Goal: Information Seeking & Learning: Learn about a topic

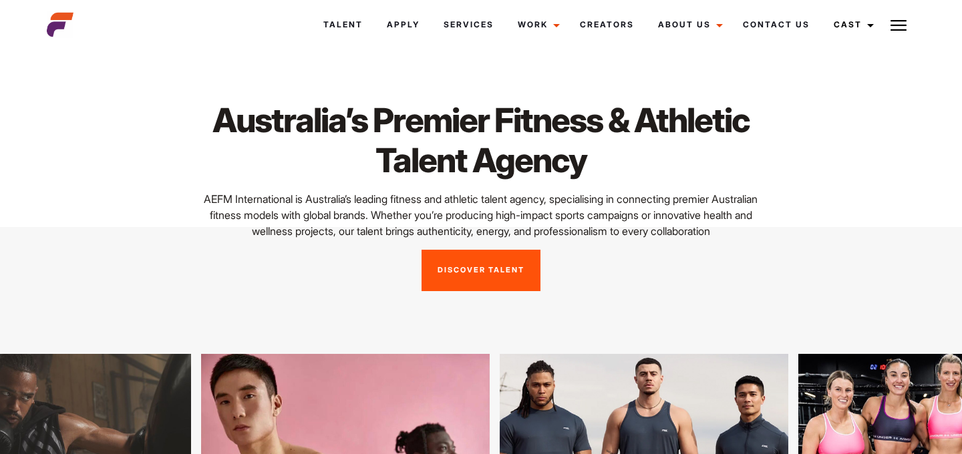
click at [497, 268] on link "Discover Talent" at bounding box center [481, 270] width 119 height 41
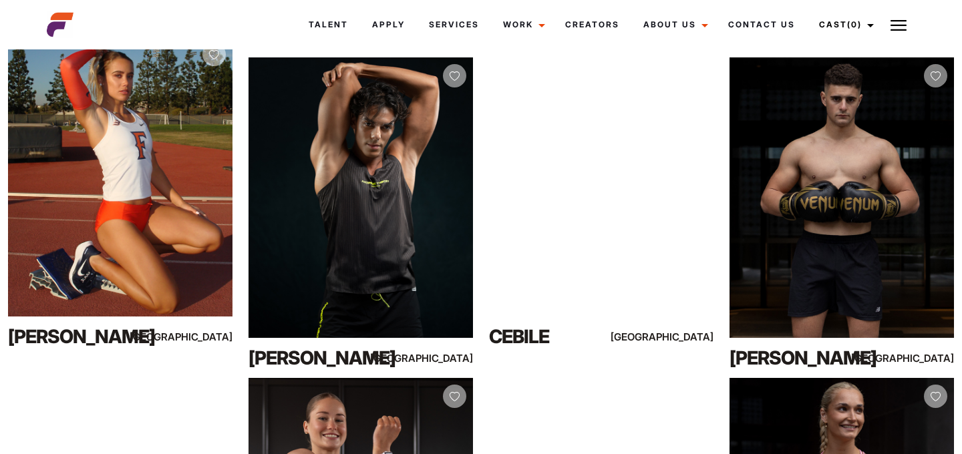
scroll to position [260, 0]
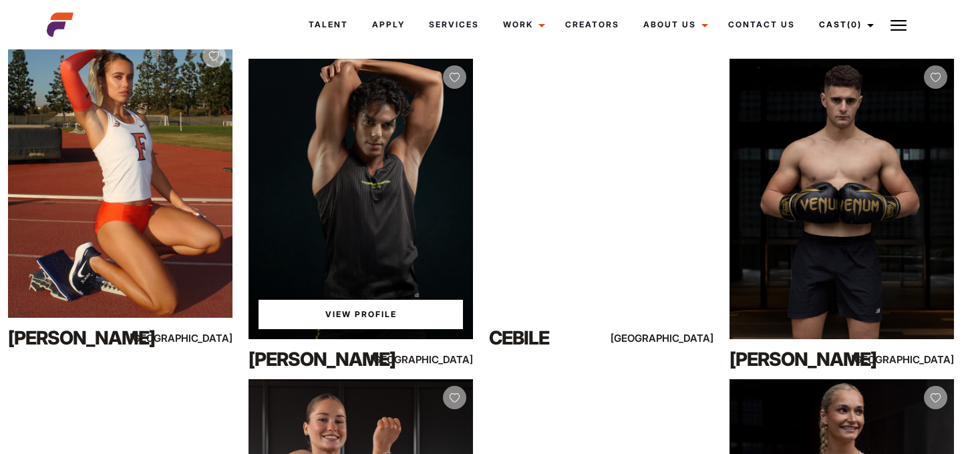
click at [374, 312] on link "View Profile" at bounding box center [361, 314] width 204 height 29
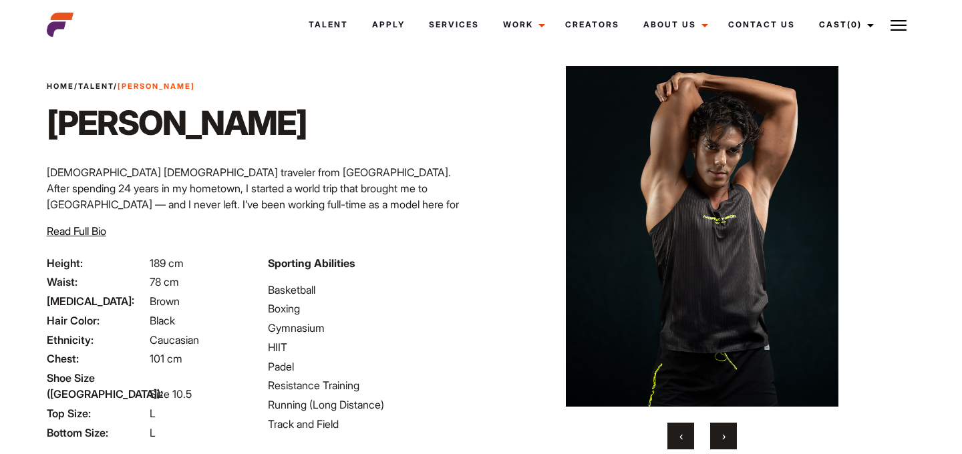
scroll to position [29, 0]
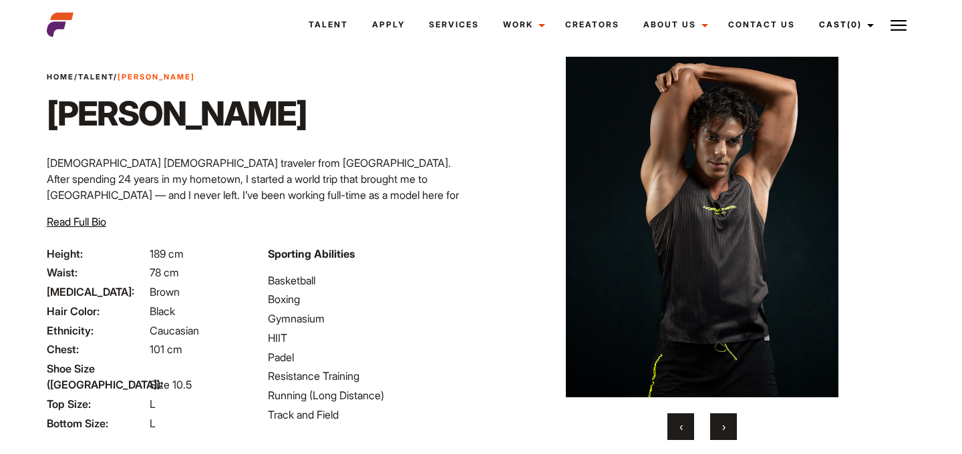
click at [722, 424] on span "›" at bounding box center [723, 426] width 3 height 13
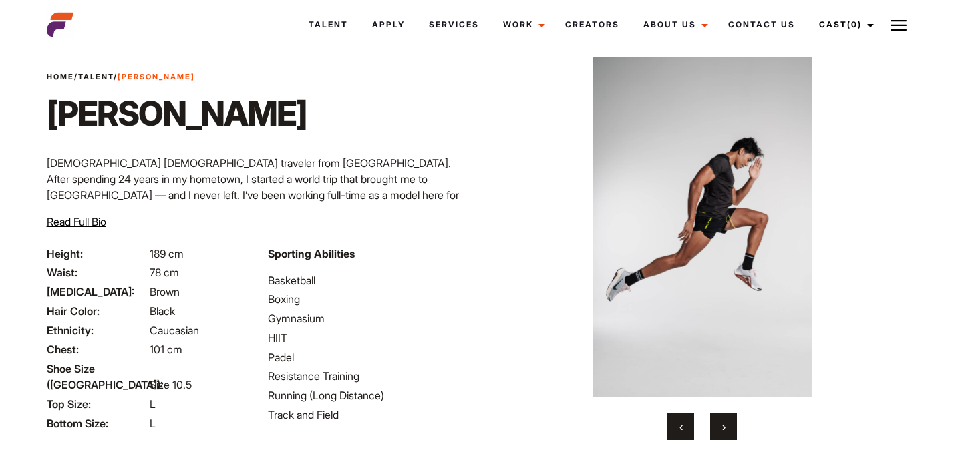
click at [722, 424] on span "›" at bounding box center [723, 426] width 3 height 13
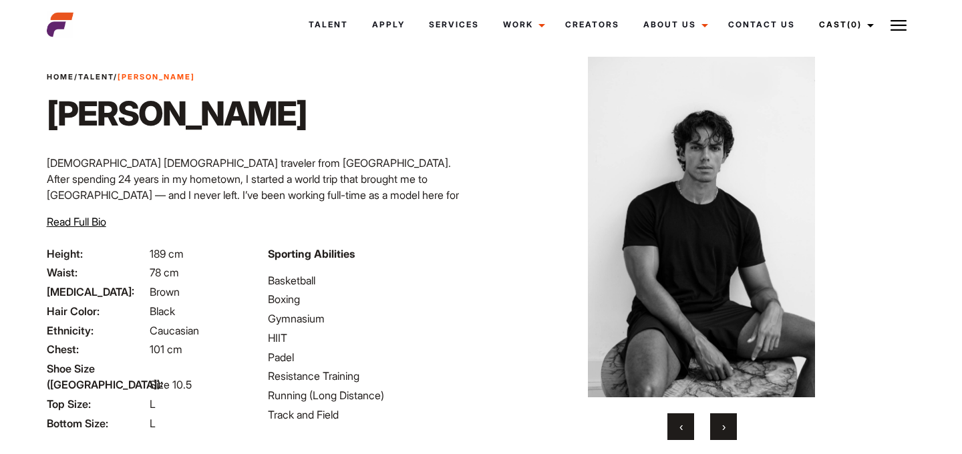
click at [722, 424] on span "›" at bounding box center [723, 426] width 3 height 13
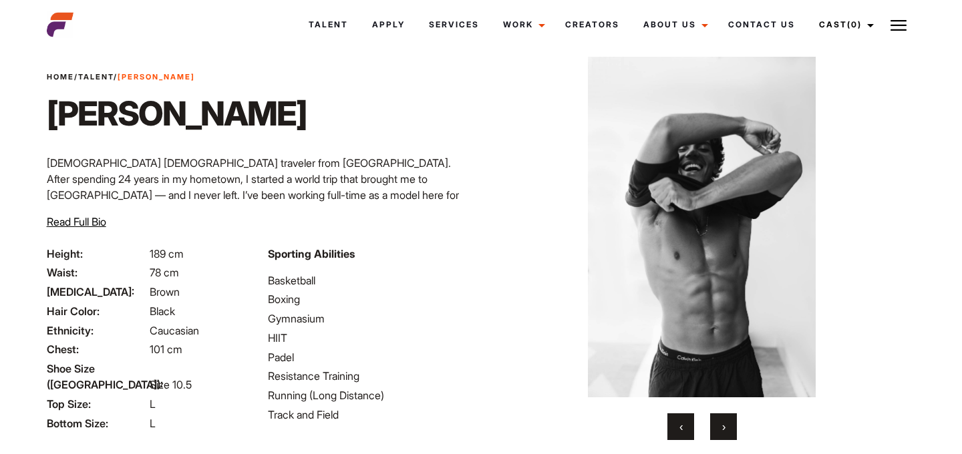
click at [722, 424] on span "›" at bounding box center [723, 426] width 3 height 13
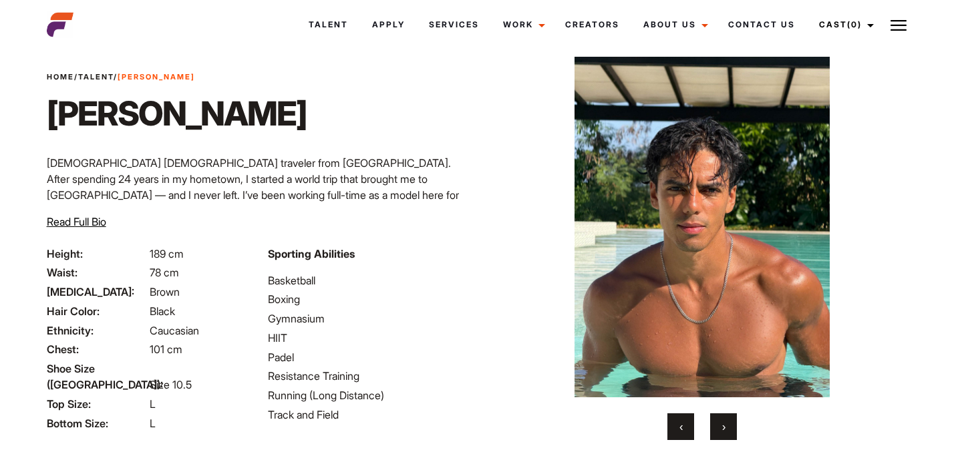
click at [722, 424] on span "›" at bounding box center [723, 426] width 3 height 13
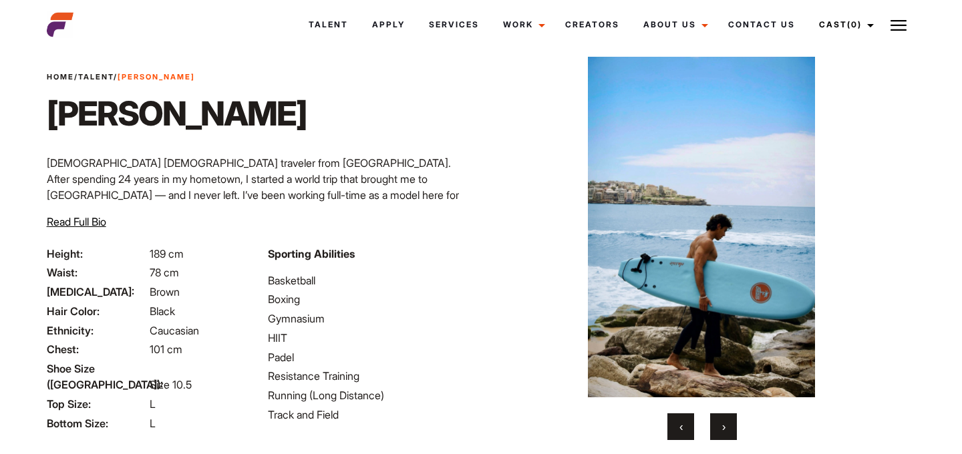
click at [722, 424] on span "›" at bounding box center [723, 426] width 3 height 13
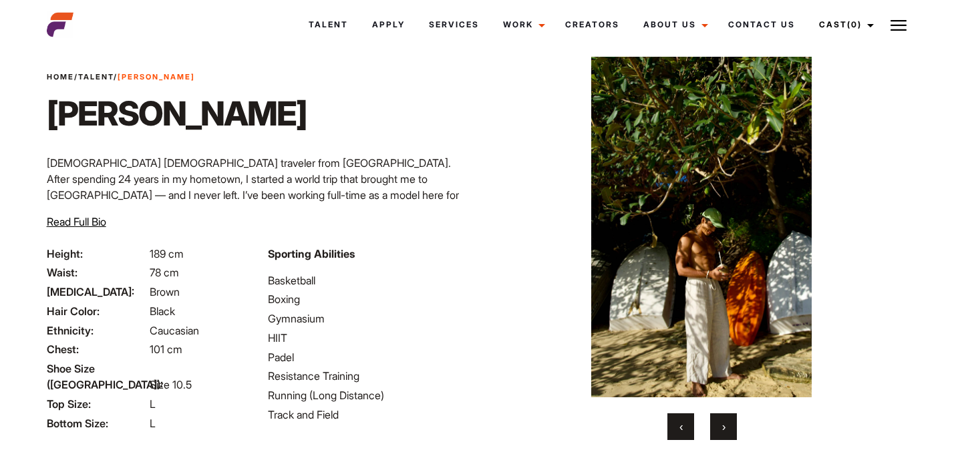
click at [722, 424] on span "›" at bounding box center [723, 426] width 3 height 13
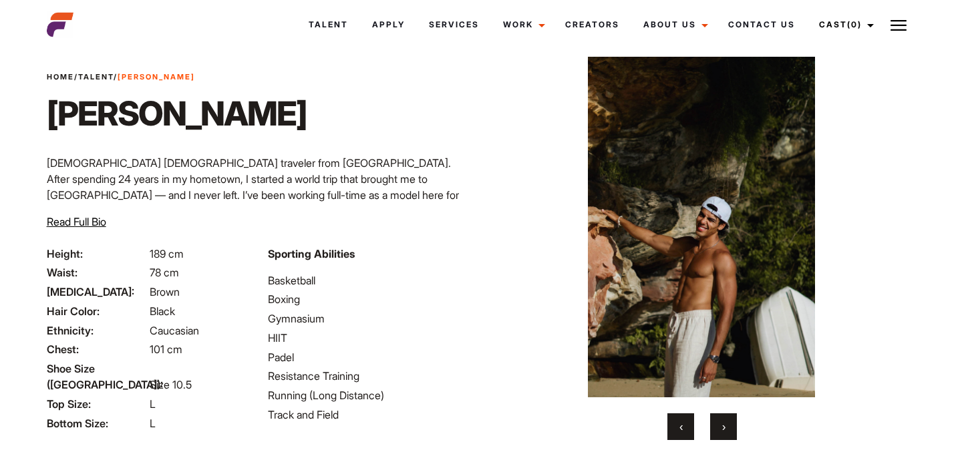
click at [722, 424] on span "›" at bounding box center [723, 426] width 3 height 13
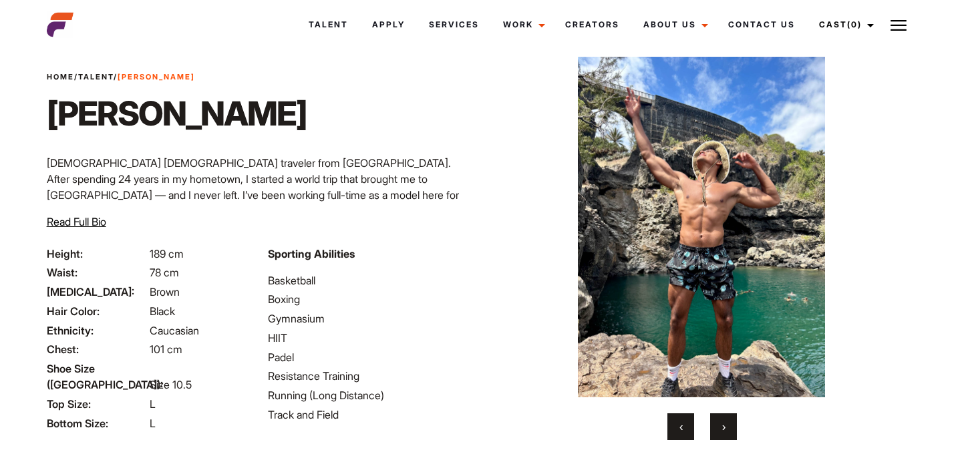
click at [722, 424] on span "›" at bounding box center [723, 426] width 3 height 13
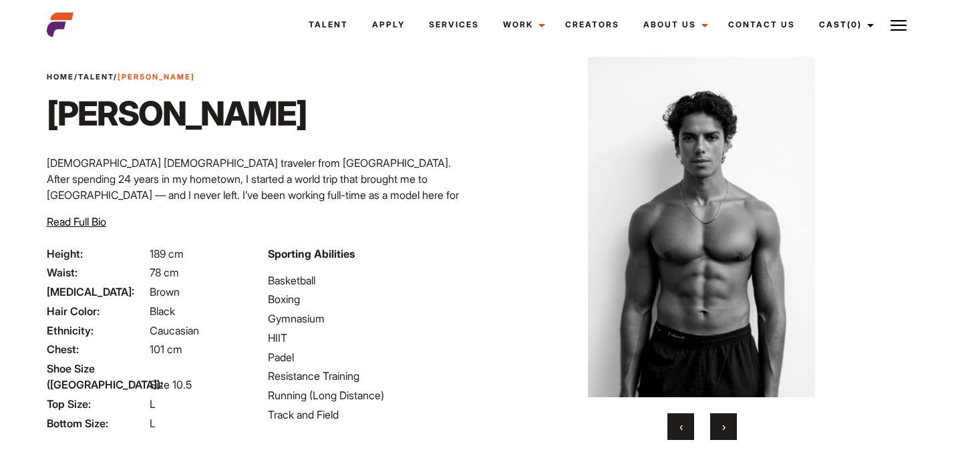
click at [722, 424] on span "›" at bounding box center [723, 426] width 3 height 13
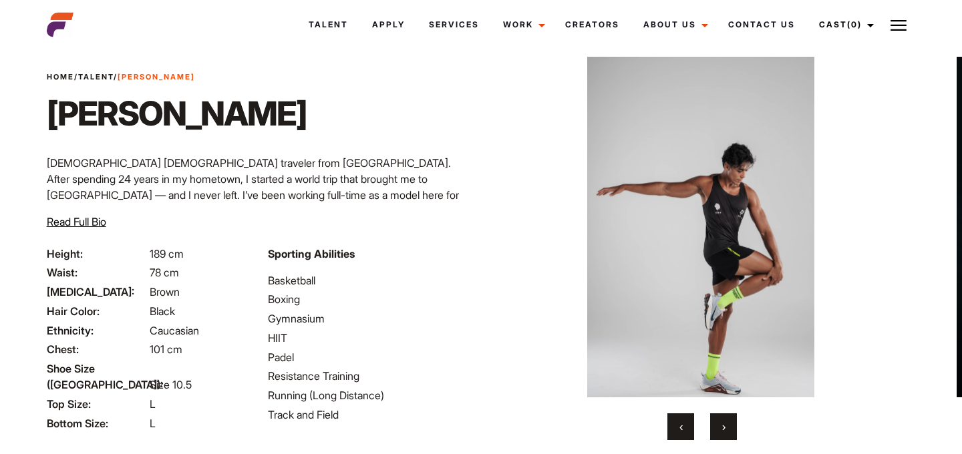
click at [722, 424] on span "›" at bounding box center [723, 426] width 3 height 13
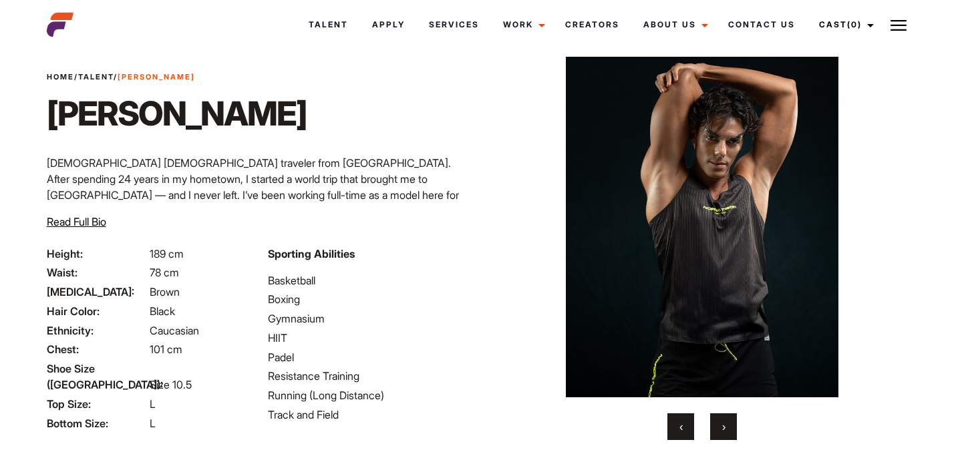
click at [92, 219] on span "Read Full Bio" at bounding box center [76, 221] width 59 height 13
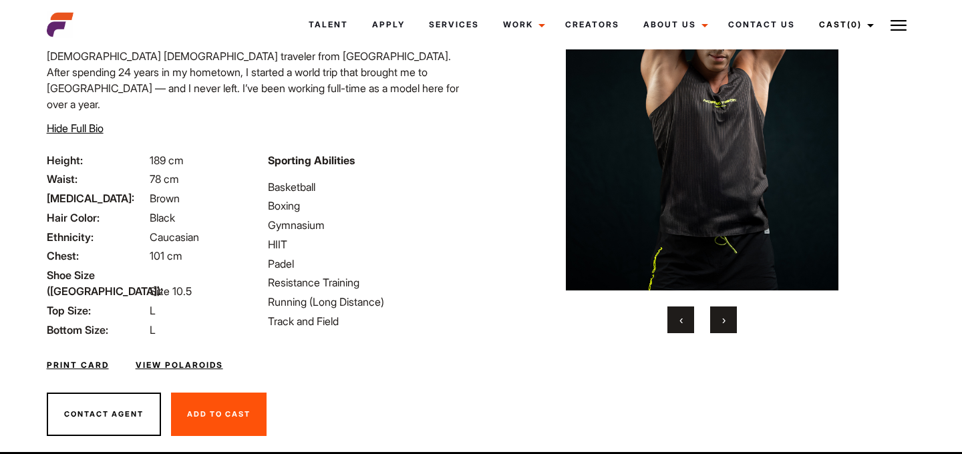
scroll to position [86, 0]
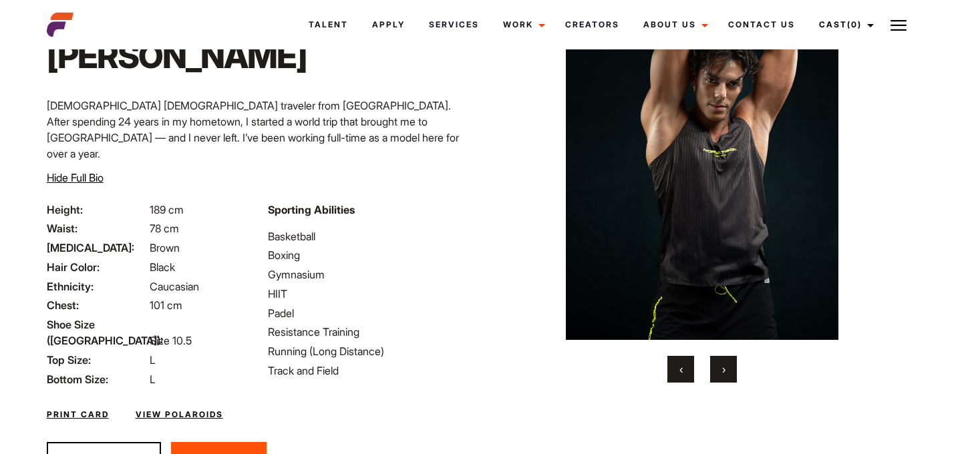
click at [199, 409] on link "View Polaroids" at bounding box center [180, 415] width 88 height 12
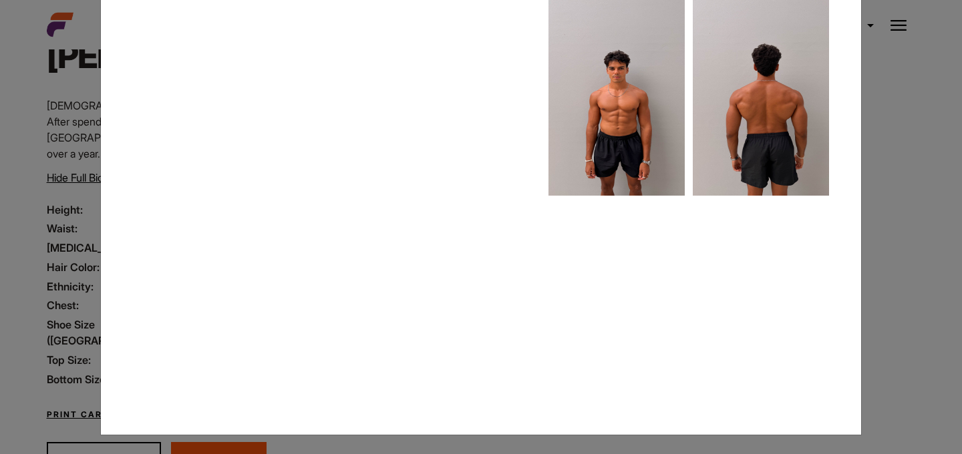
scroll to position [98, 0]
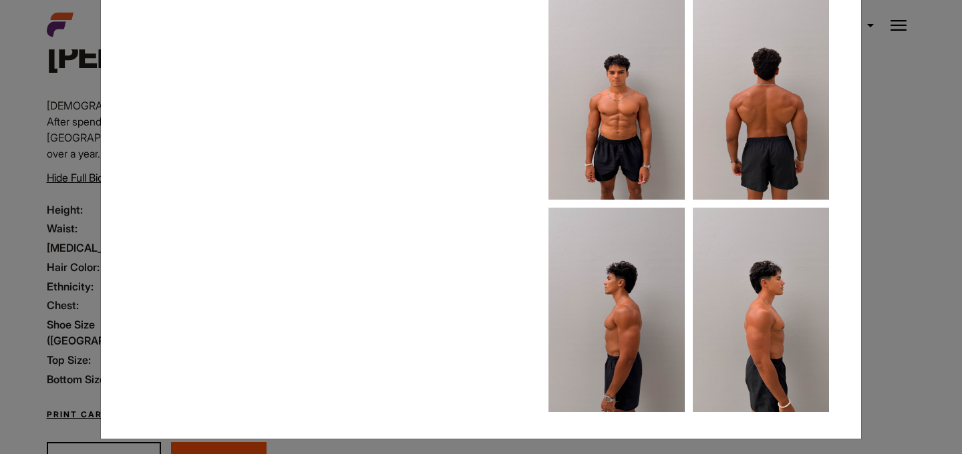
click at [914, 180] on div "Close Intro Video & Polaroids" at bounding box center [481, 227] width 962 height 454
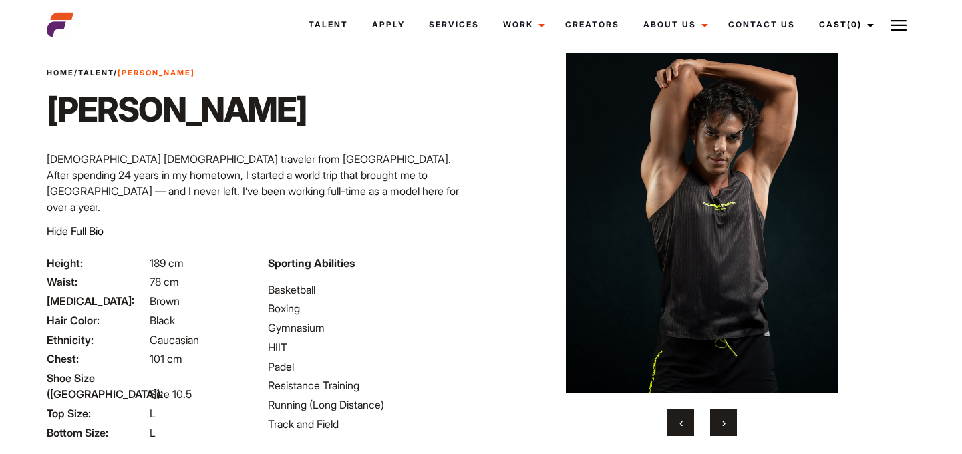
scroll to position [0, 0]
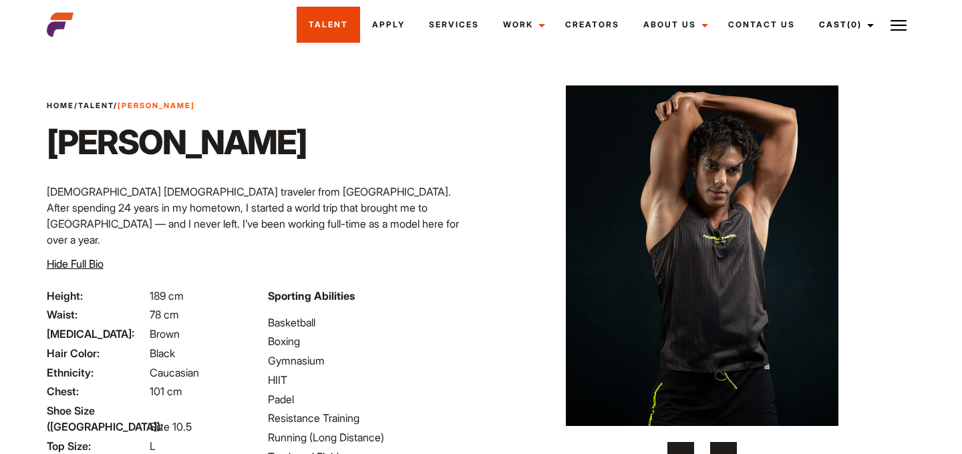
click at [329, 25] on link "Talent" at bounding box center [328, 25] width 63 height 36
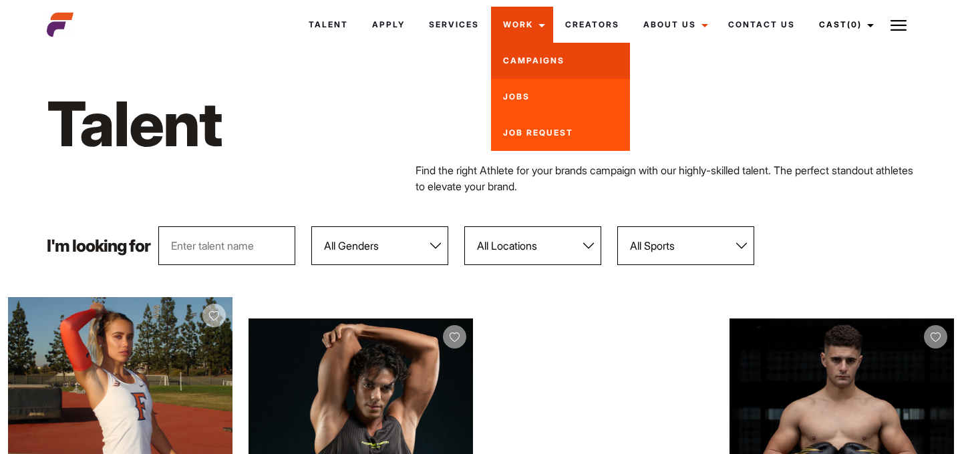
click at [530, 61] on link "Campaigns" at bounding box center [560, 61] width 139 height 36
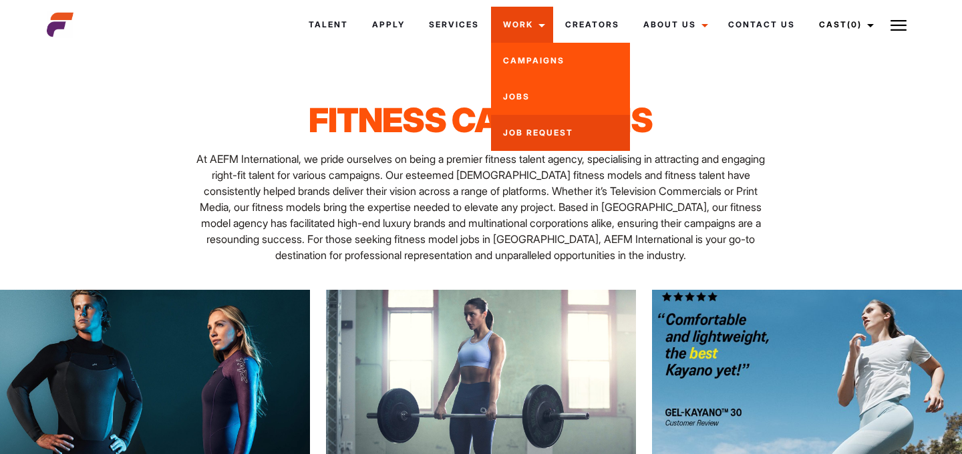
click at [532, 126] on link "Job Request" at bounding box center [560, 133] width 139 height 36
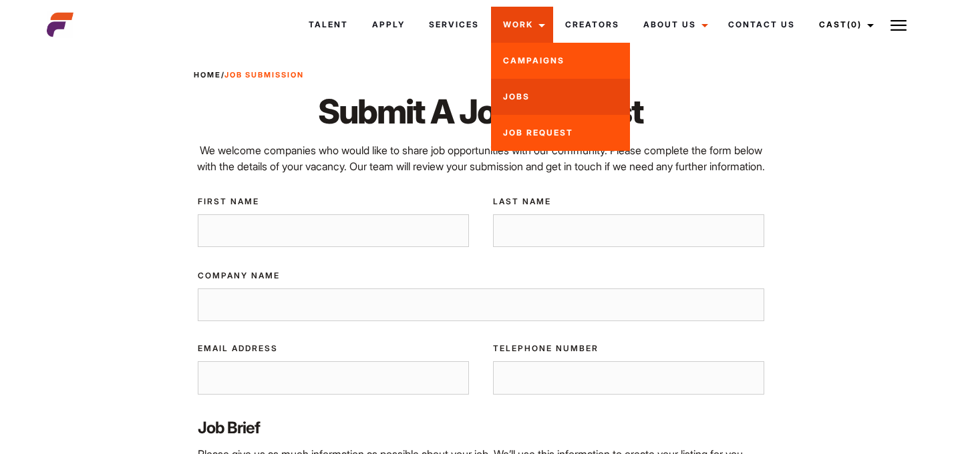
click at [521, 90] on link "Jobs" at bounding box center [560, 97] width 139 height 36
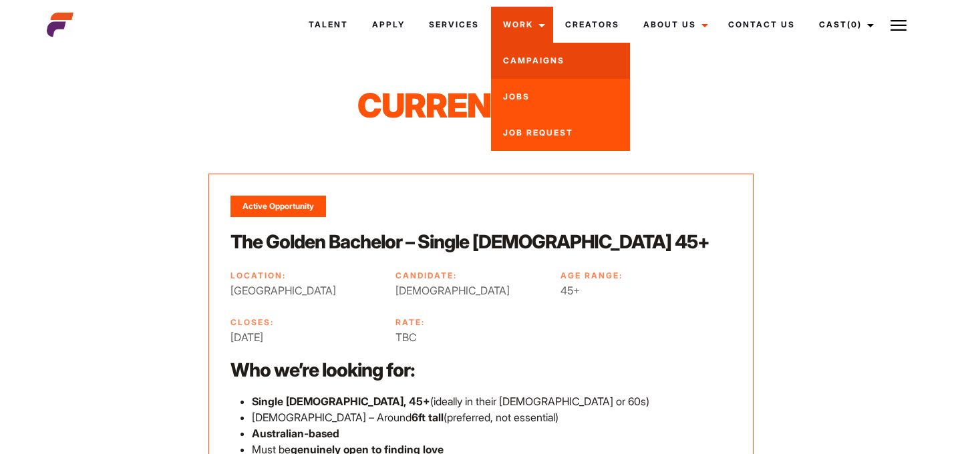
click at [538, 52] on link "Campaigns" at bounding box center [560, 61] width 139 height 36
